Goal: Transaction & Acquisition: Download file/media

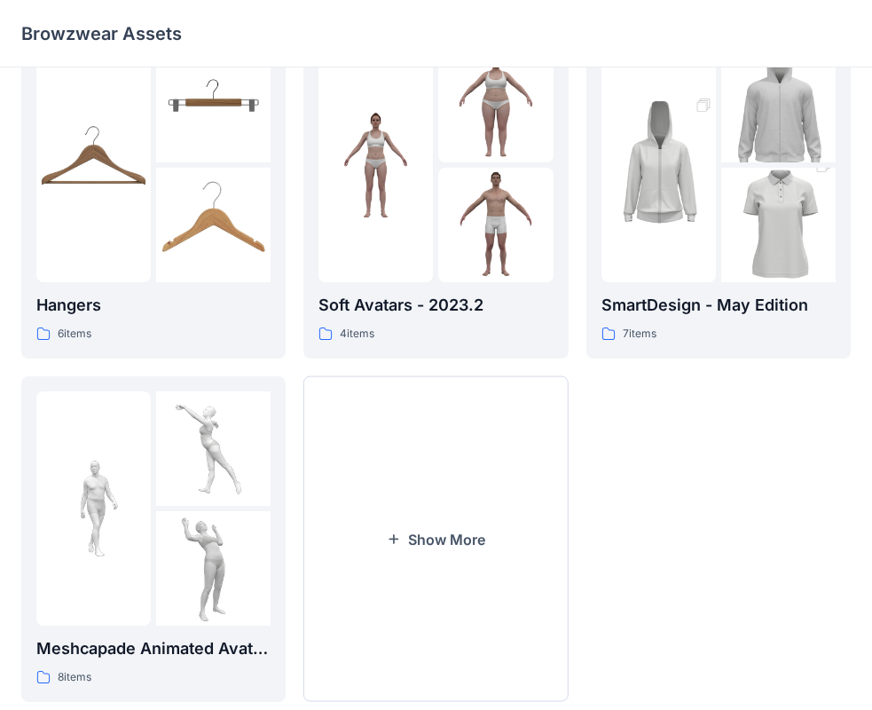
scroll to position [441, 0]
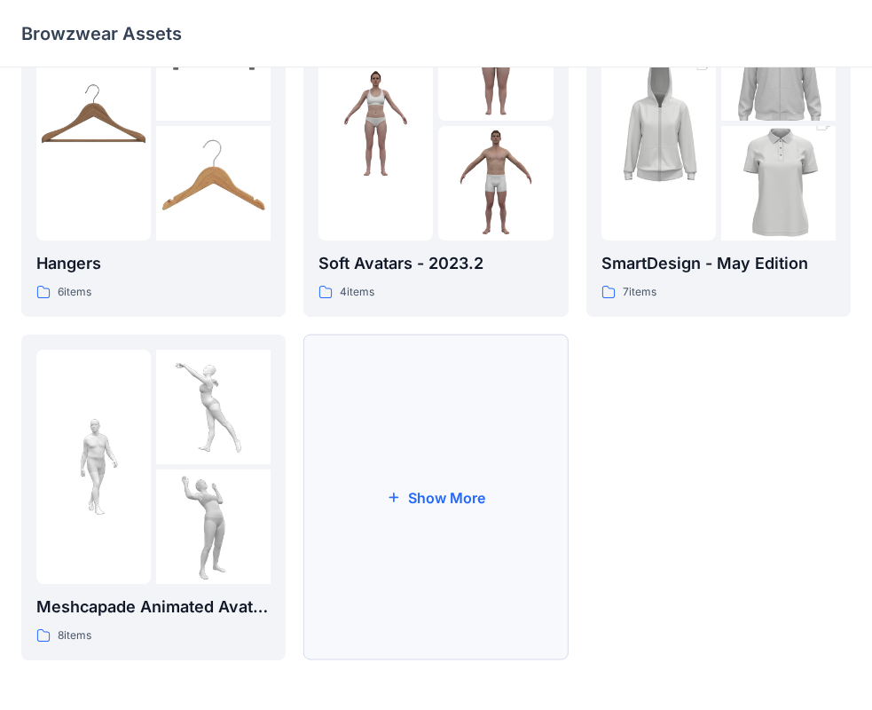
click at [473, 435] on button "Show More" at bounding box center [436, 498] width 264 height 326
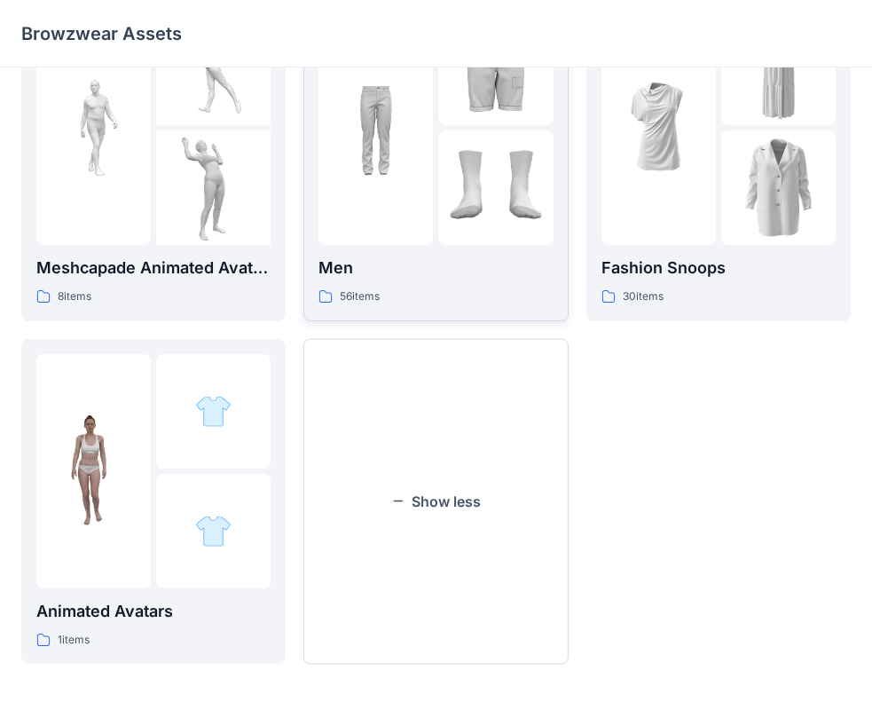
scroll to position [784, 0]
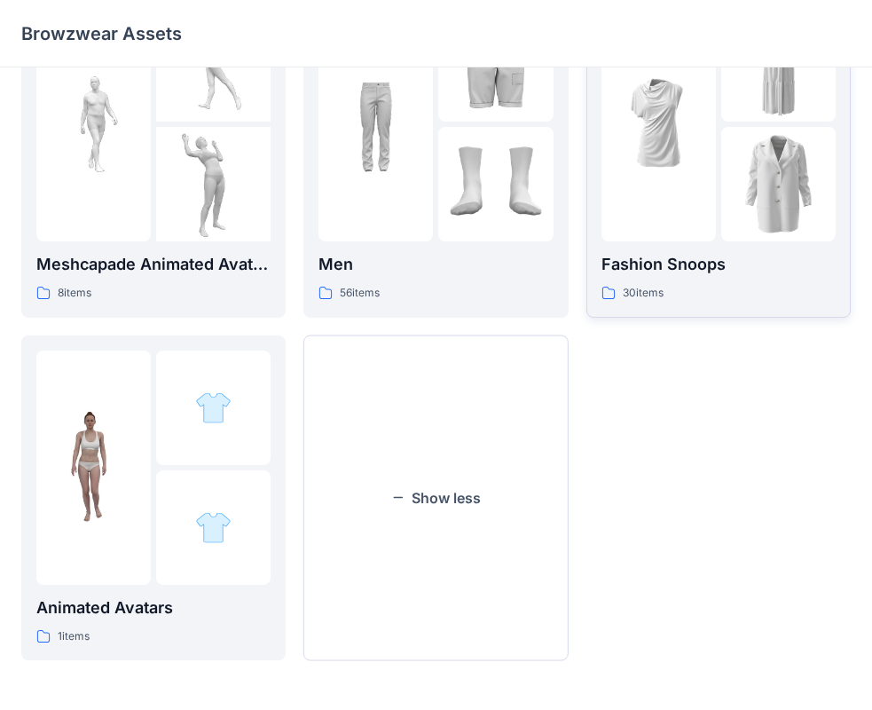
click at [690, 197] on div at bounding box center [659, 124] width 114 height 234
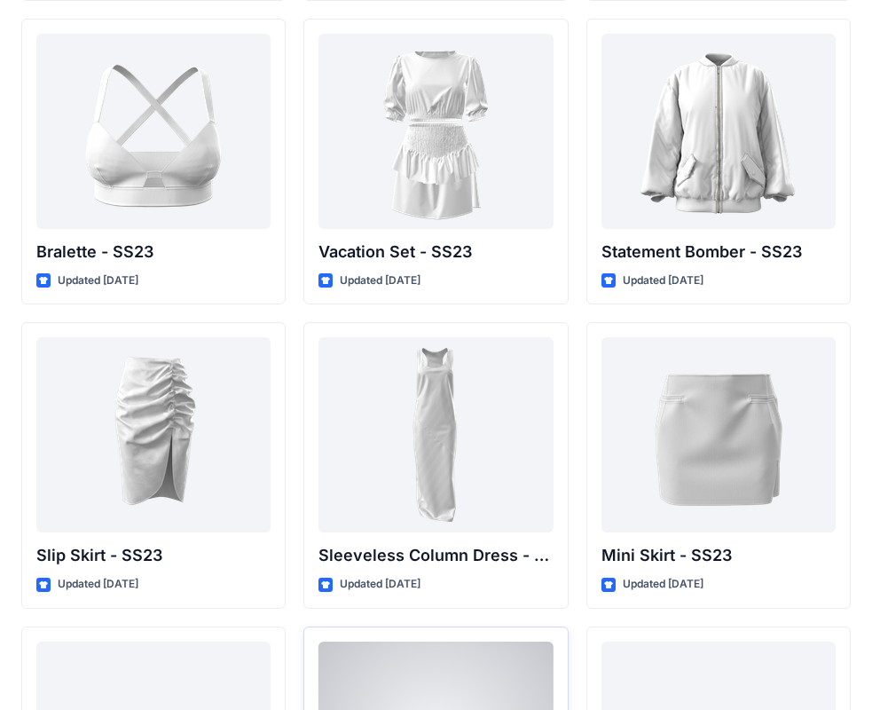
scroll to position [2156, 0]
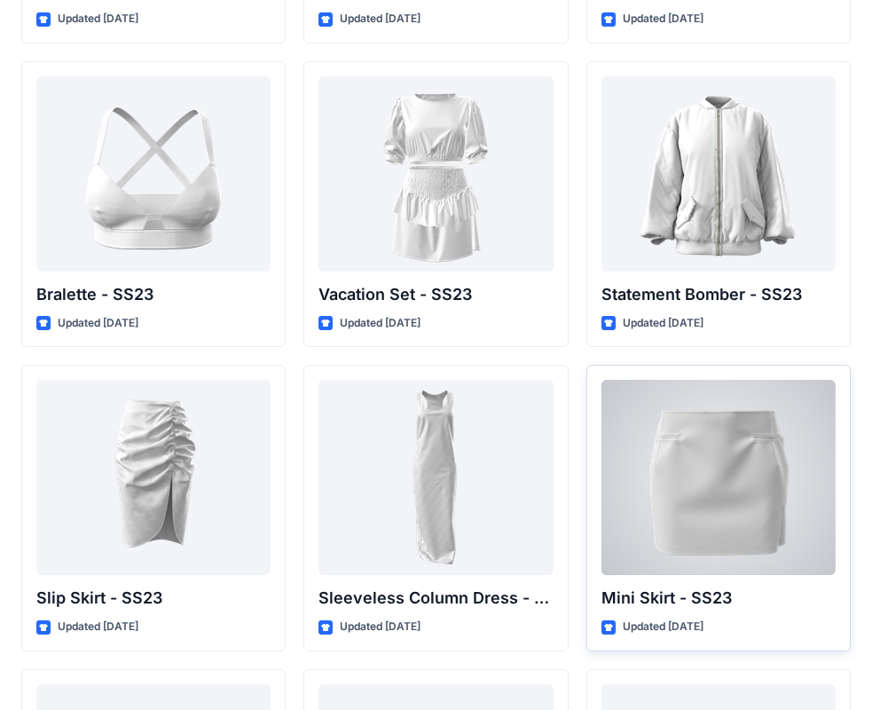
click at [718, 473] on div at bounding box center [719, 477] width 234 height 195
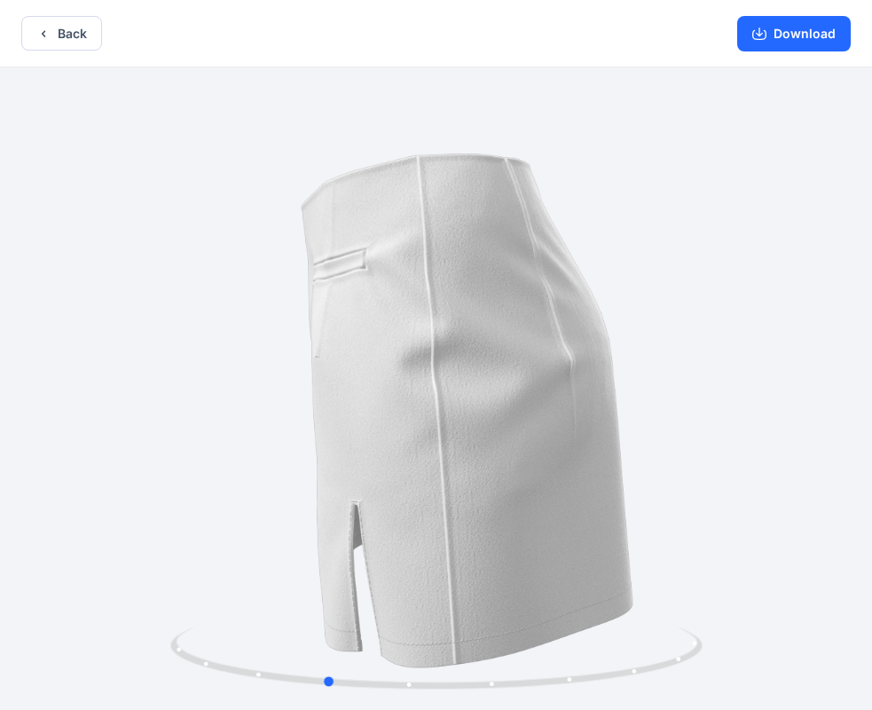
drag, startPoint x: 613, startPoint y: 428, endPoint x: 502, endPoint y: 430, distance: 111.0
click at [502, 430] on div at bounding box center [436, 390] width 872 height 646
click at [59, 29] on button "Back" at bounding box center [61, 33] width 81 height 35
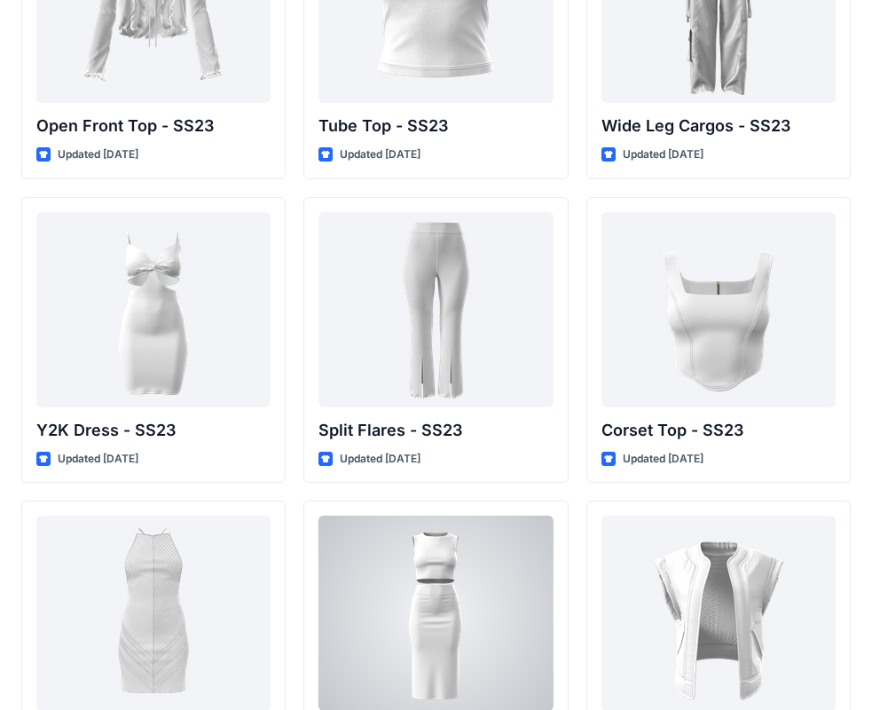
scroll to position [1357, 0]
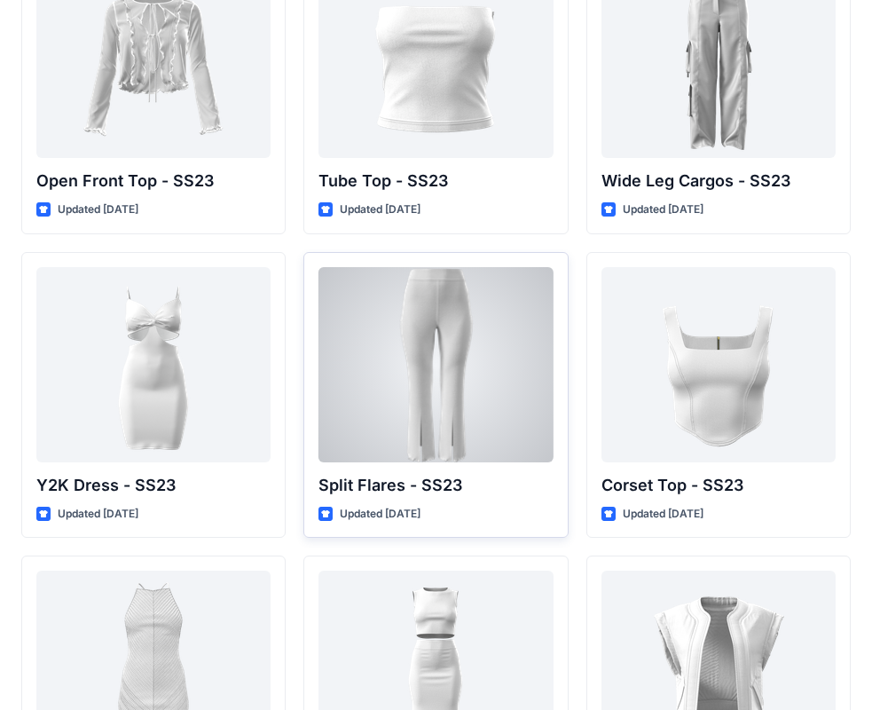
click at [471, 375] on div at bounding box center [436, 364] width 234 height 195
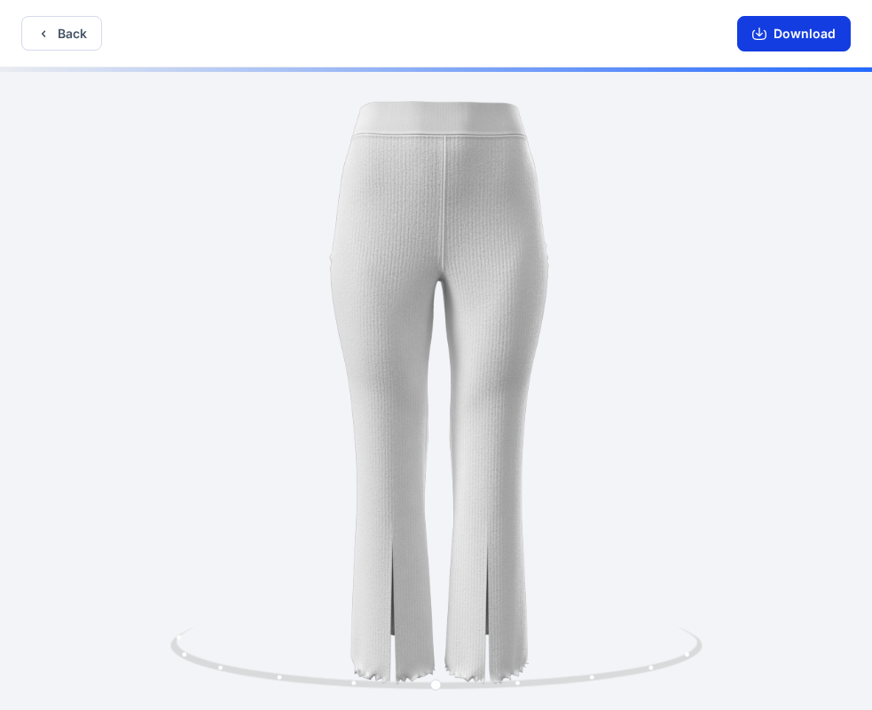
click at [794, 29] on button "Download" at bounding box center [795, 34] width 114 height 36
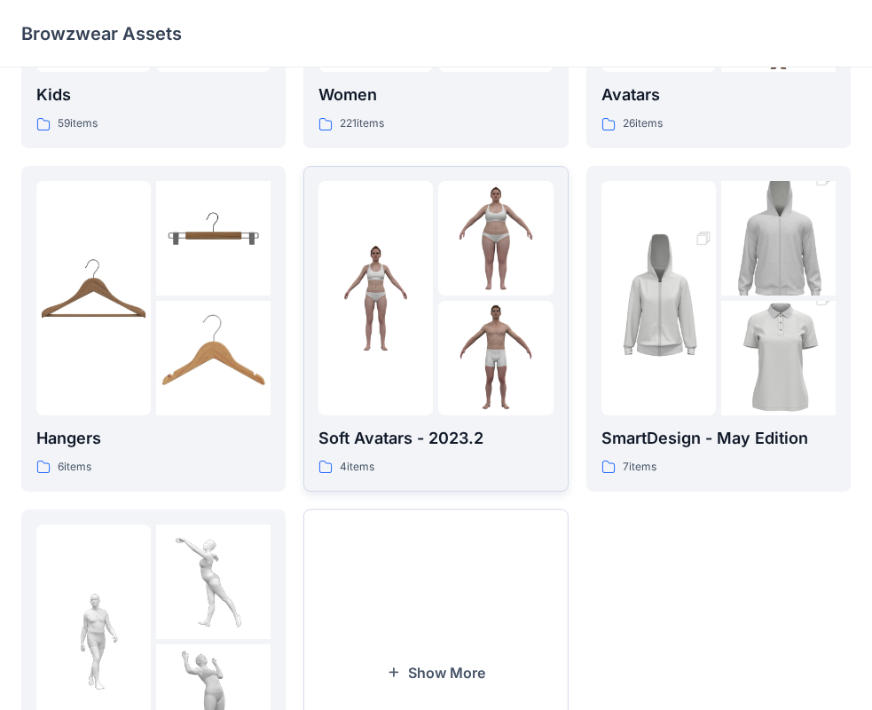
scroll to position [441, 0]
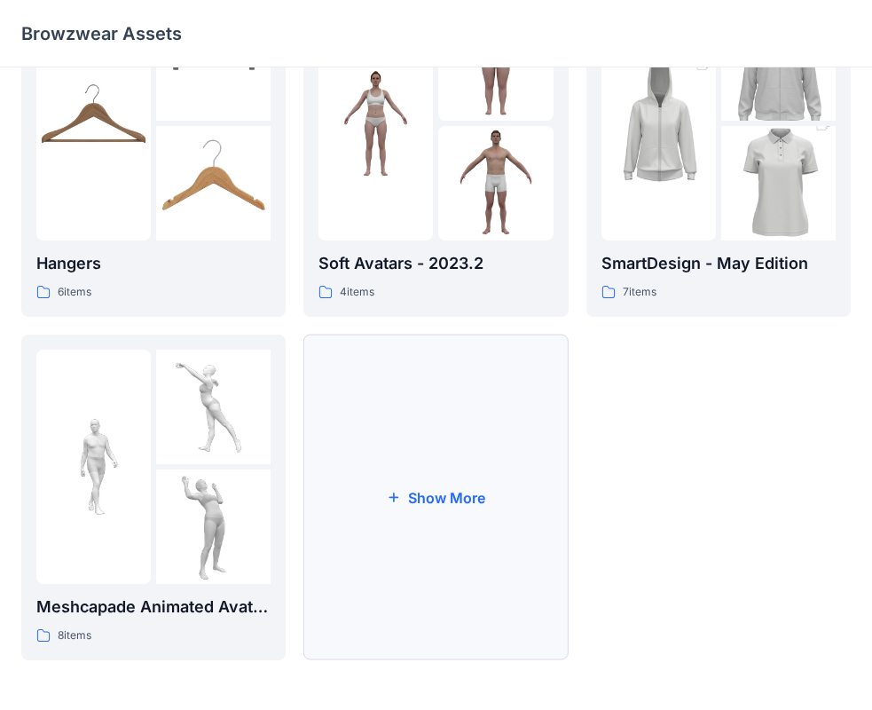
click at [470, 472] on button "Show More" at bounding box center [436, 498] width 264 height 326
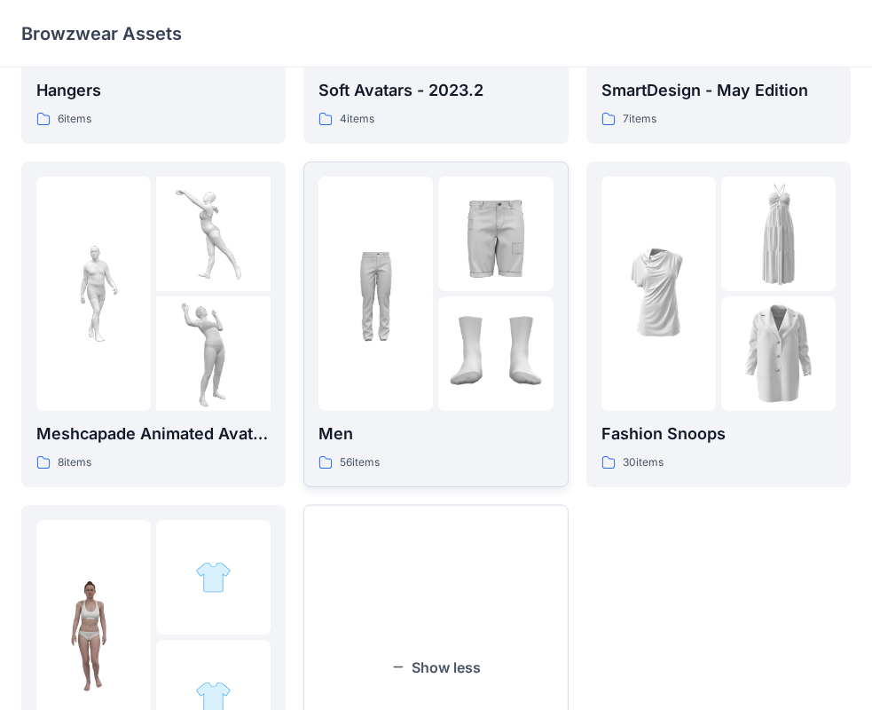
scroll to position [619, 0]
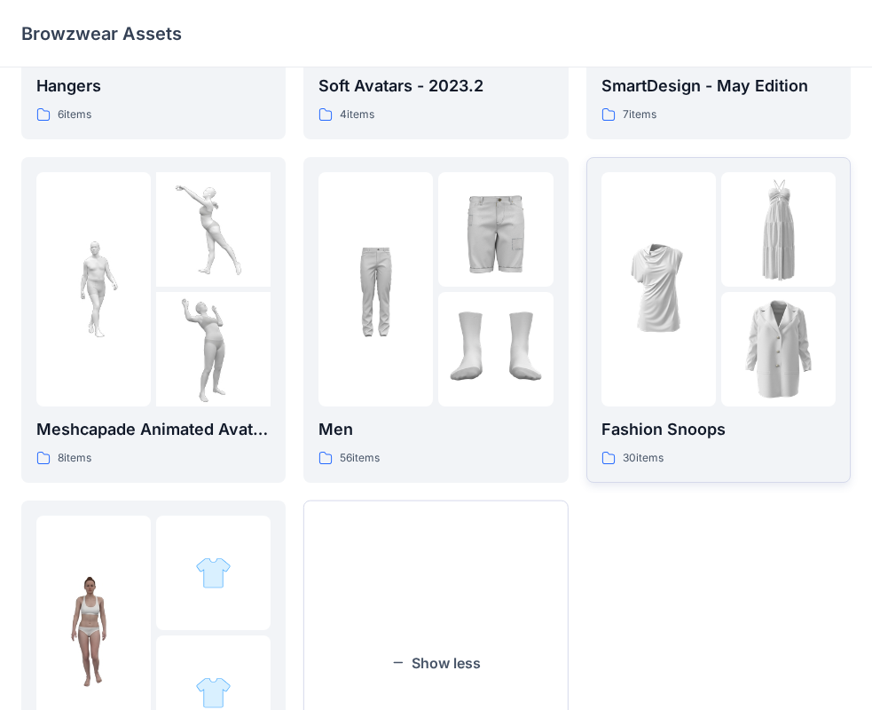
click at [683, 393] on div at bounding box center [659, 289] width 114 height 234
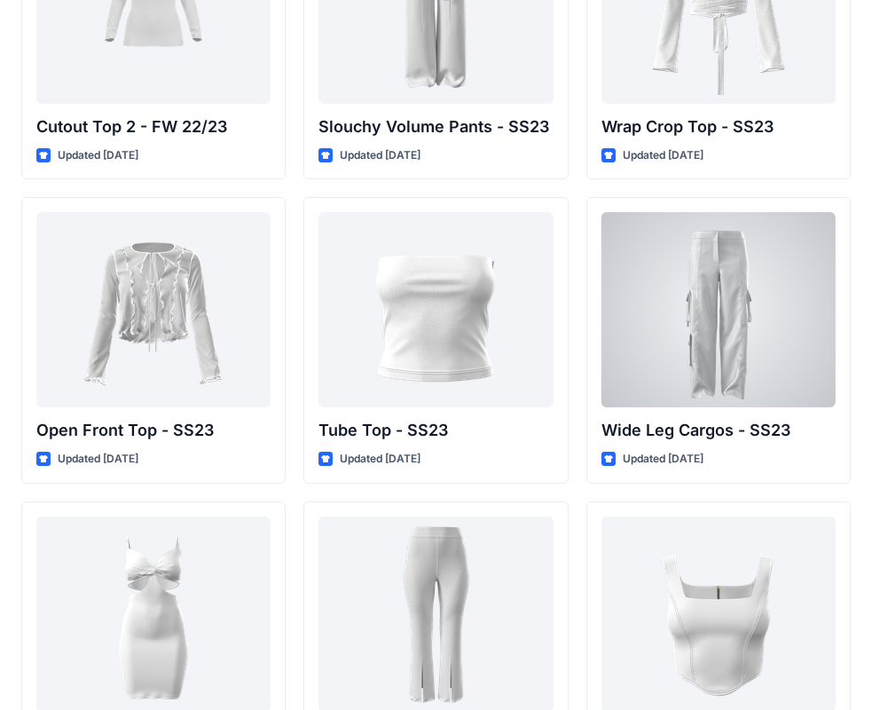
scroll to position [1283, 0]
